Goal: Information Seeking & Learning: Learn about a topic

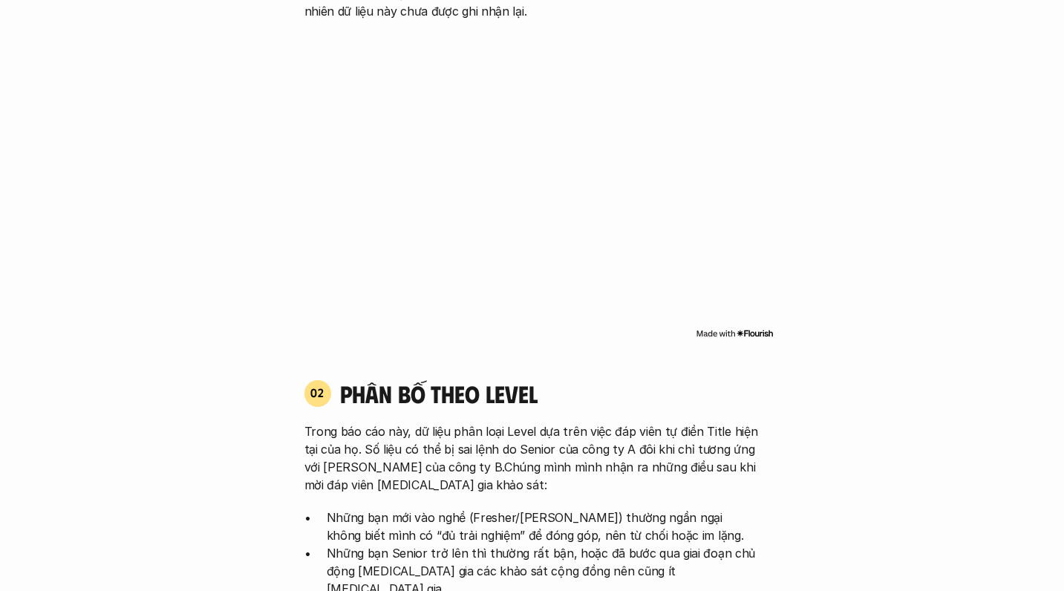
scroll to position [1214, 0]
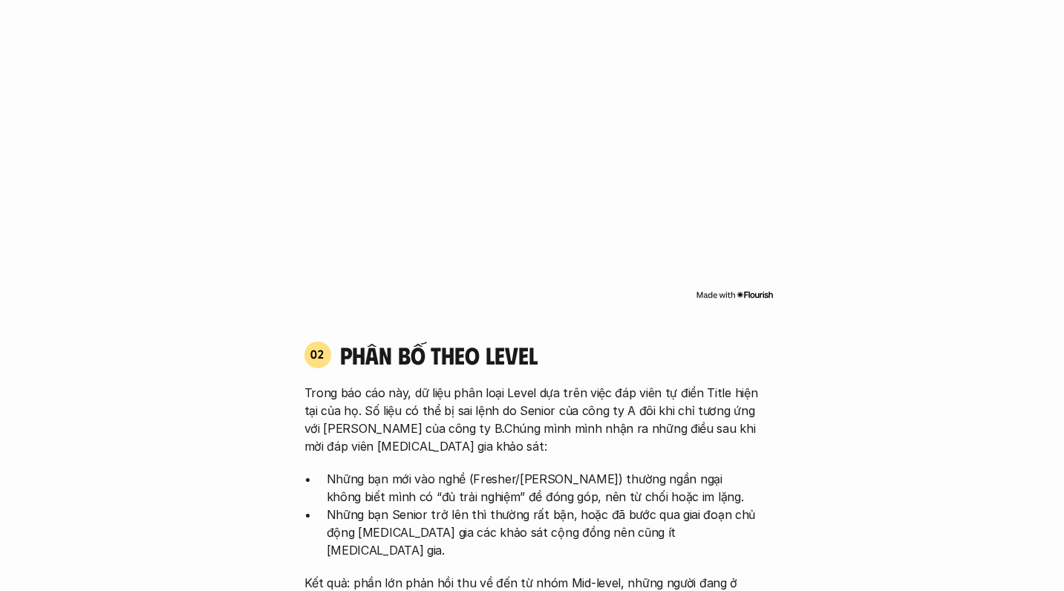
click at [754, 289] on img at bounding box center [735, 295] width 78 height 12
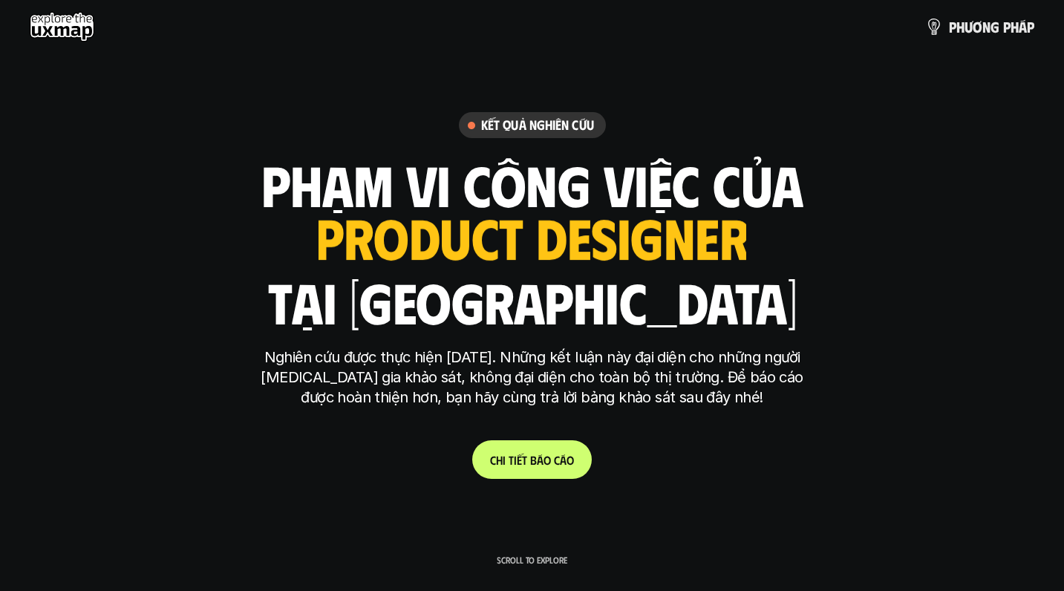
click at [553, 473] on link "C h i t i ế t b á o c á o" at bounding box center [532, 459] width 120 height 39
